Goal: Task Accomplishment & Management: Manage account settings

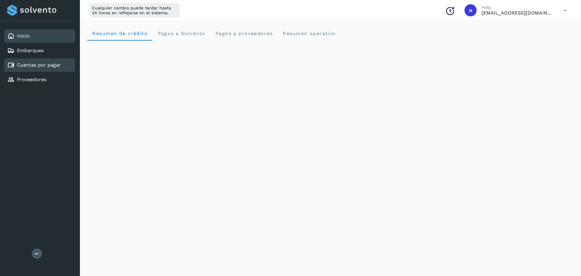
click at [40, 69] on div "Cuentas por pagar" at bounding box center [39, 64] width 71 height 13
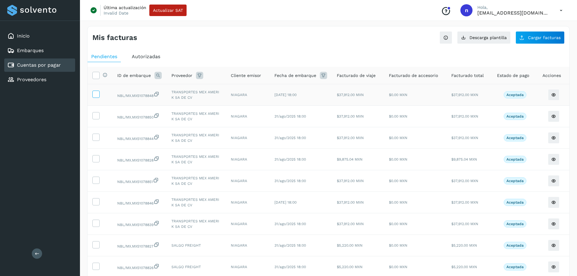
click at [95, 97] on icon at bounding box center [96, 93] width 6 height 6
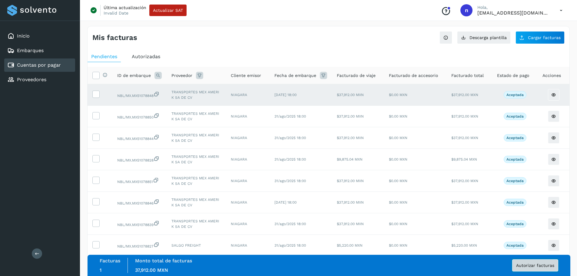
click at [518, 264] on span "Autorizar facturas" at bounding box center [535, 265] width 38 height 4
